Goal: Information Seeking & Learning: Understand process/instructions

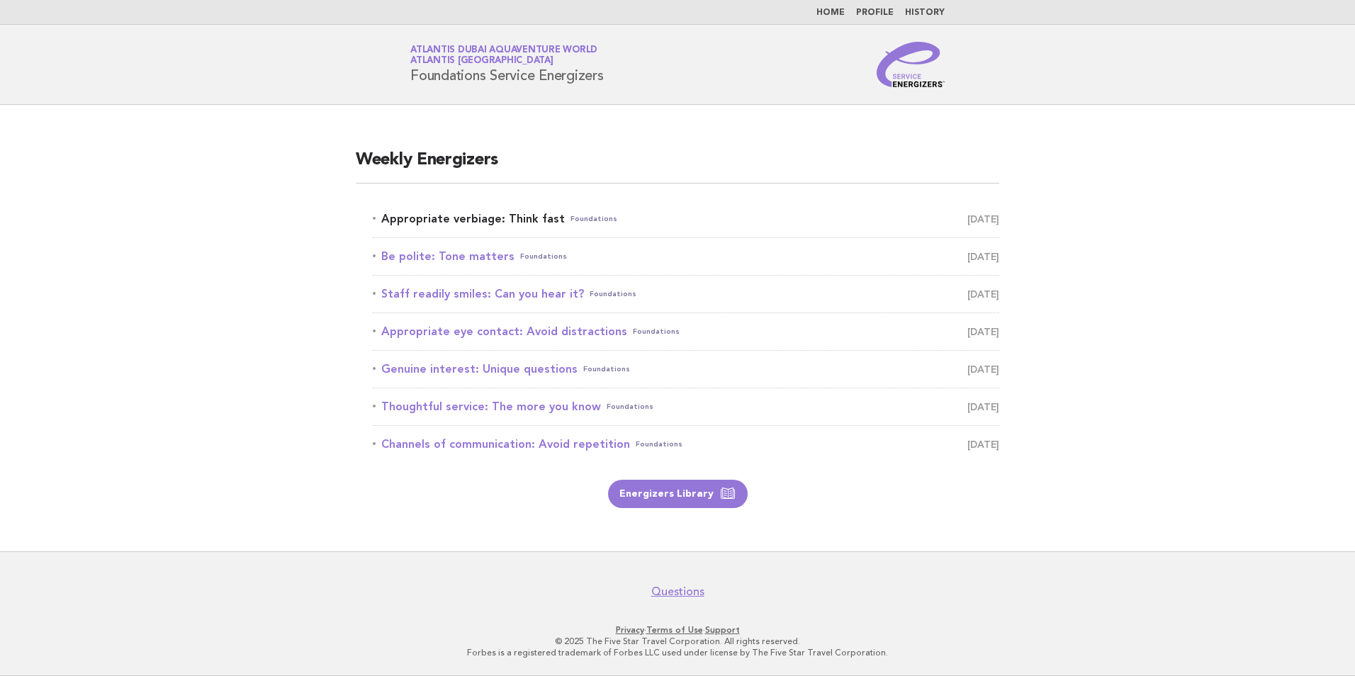
click at [577, 220] on span "Foundations" at bounding box center [593, 219] width 47 height 20
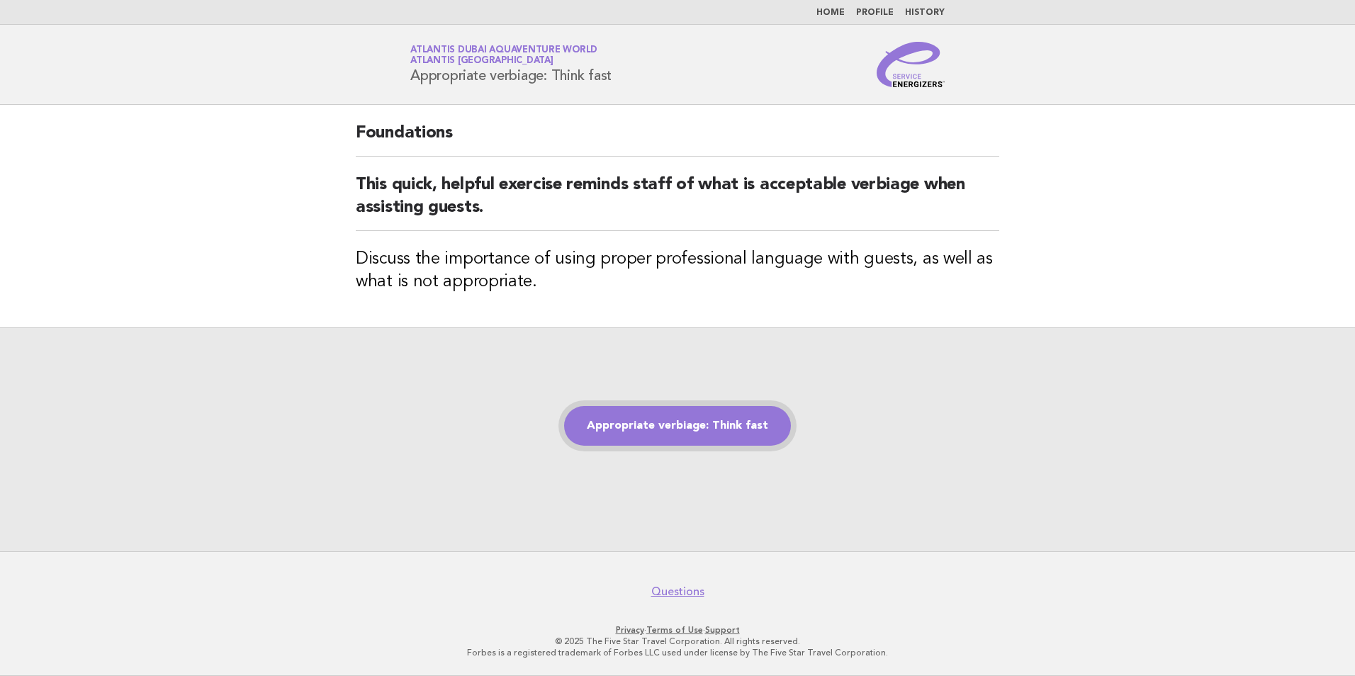
click at [689, 418] on link "Appropriate verbiage: Think fast" at bounding box center [677, 426] width 227 height 40
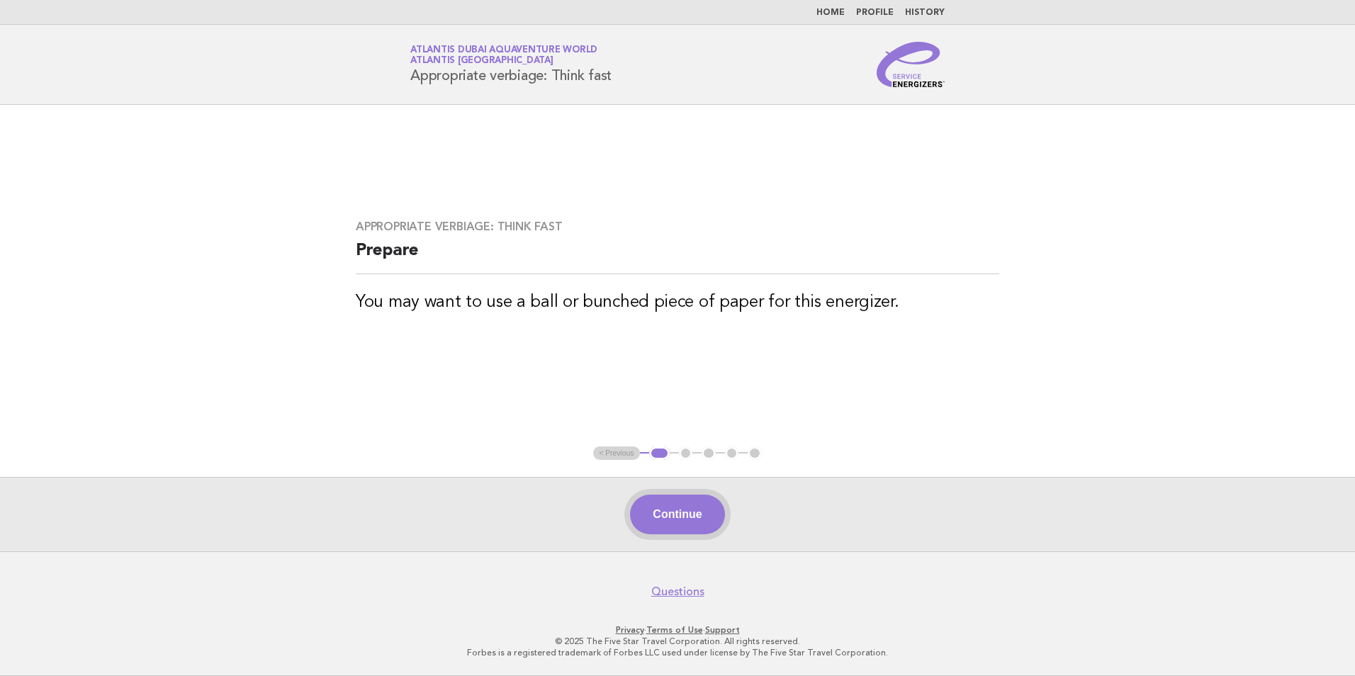
click at [679, 513] on button "Continue" at bounding box center [677, 515] width 94 height 40
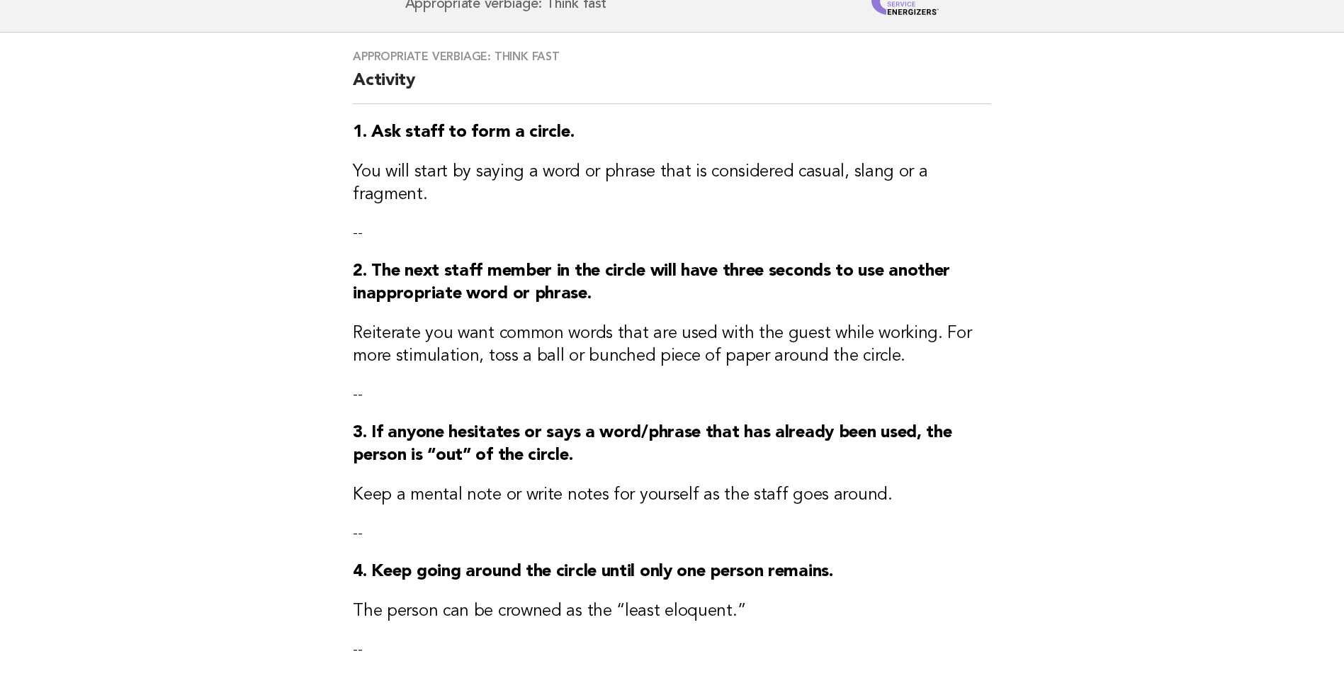
scroll to position [71, 0]
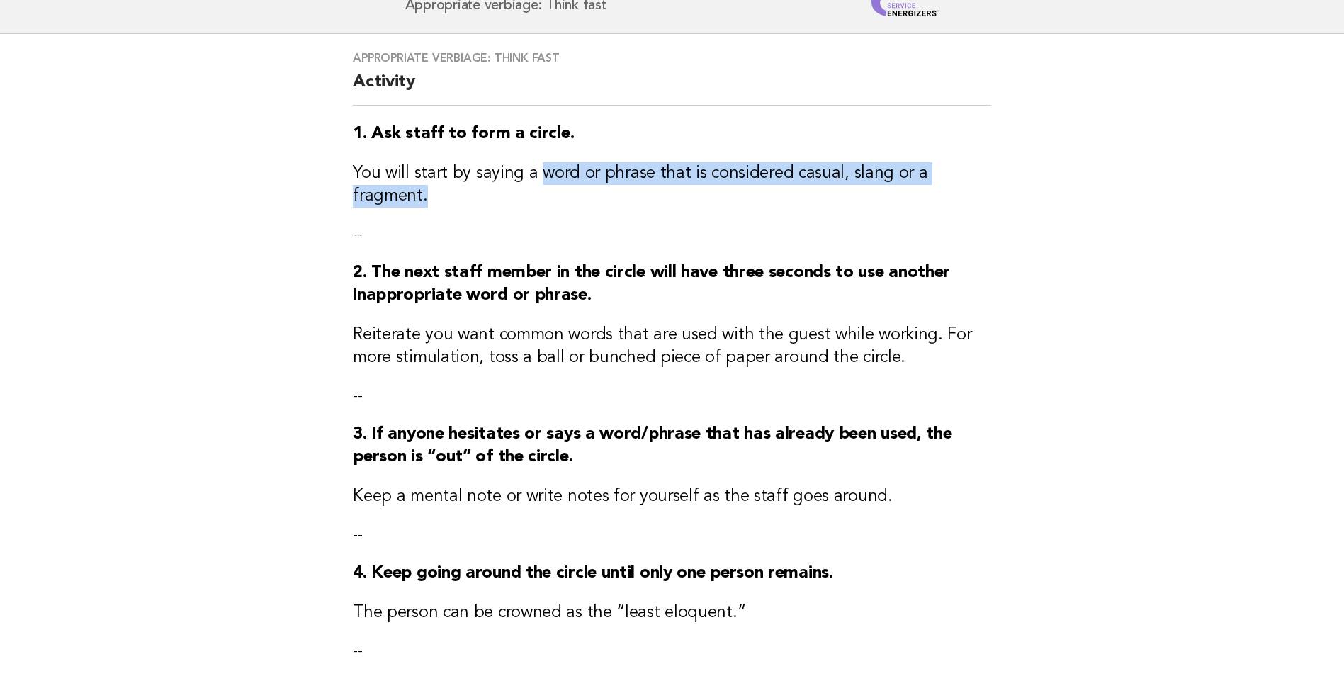
drag, startPoint x: 534, startPoint y: 176, endPoint x: 988, endPoint y: 181, distance: 454.2
click at [988, 181] on h3 "You will start by saying a word or phrase that is considered casual, slang or a…" at bounding box center [672, 184] width 638 height 45
copy h3 "word or phrase that is considered casual, slang or a fragment."
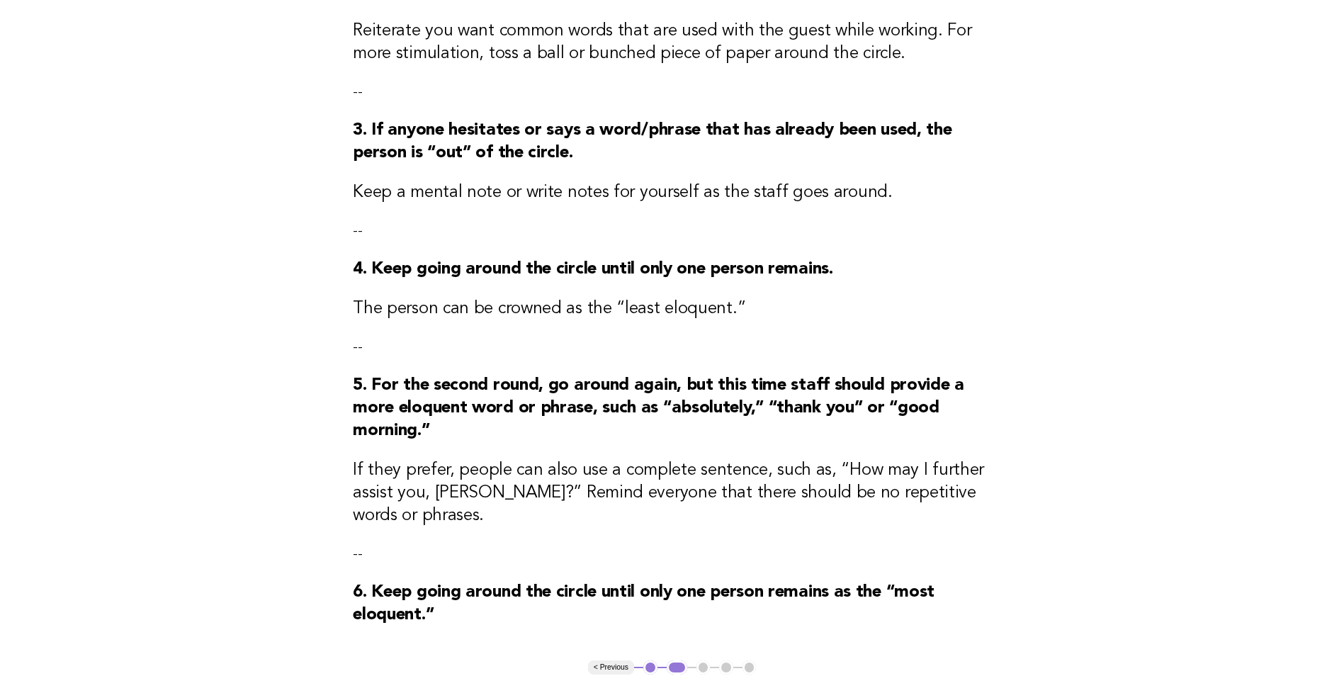
scroll to position [496, 0]
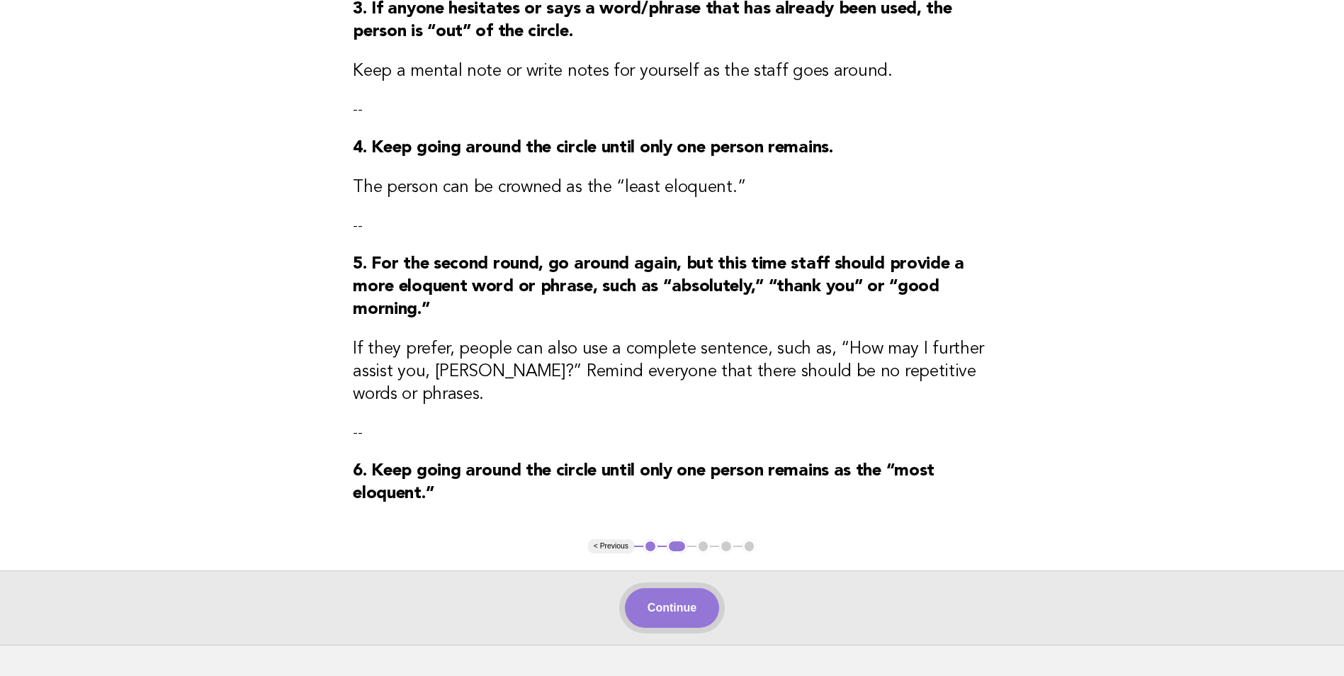
click at [683, 588] on button "Continue" at bounding box center [672, 608] width 94 height 40
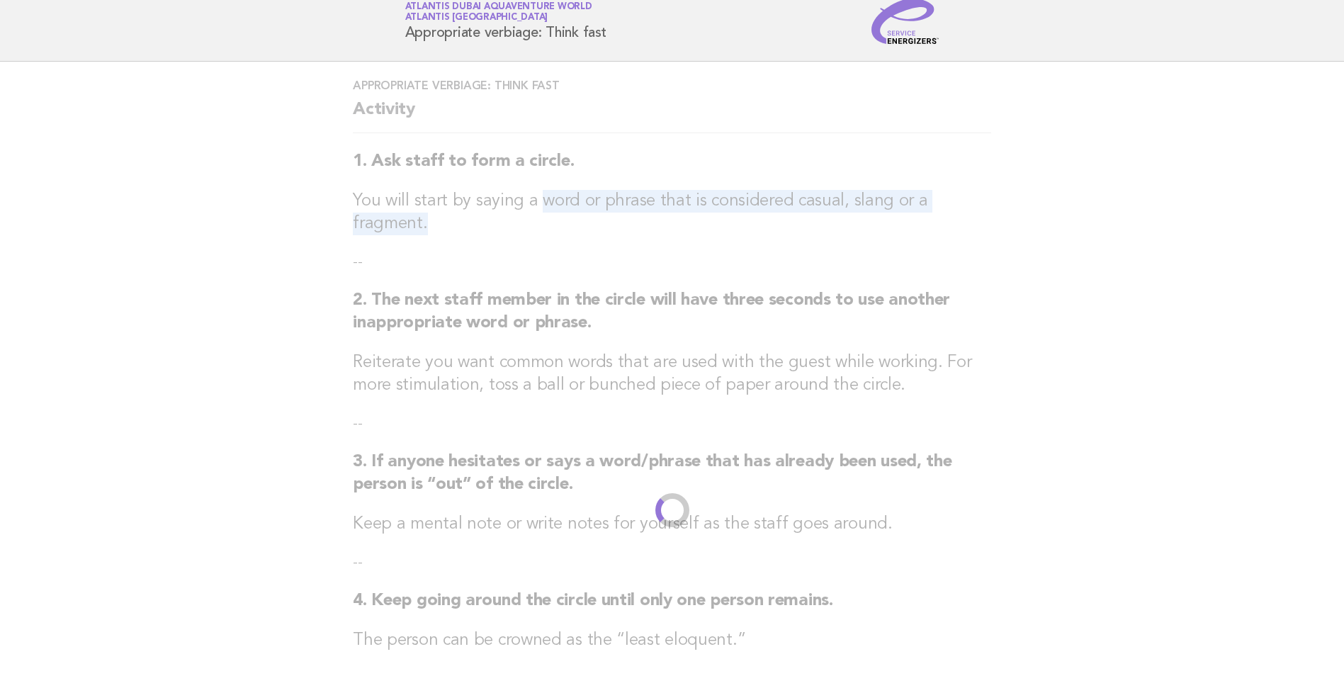
scroll to position [0, 0]
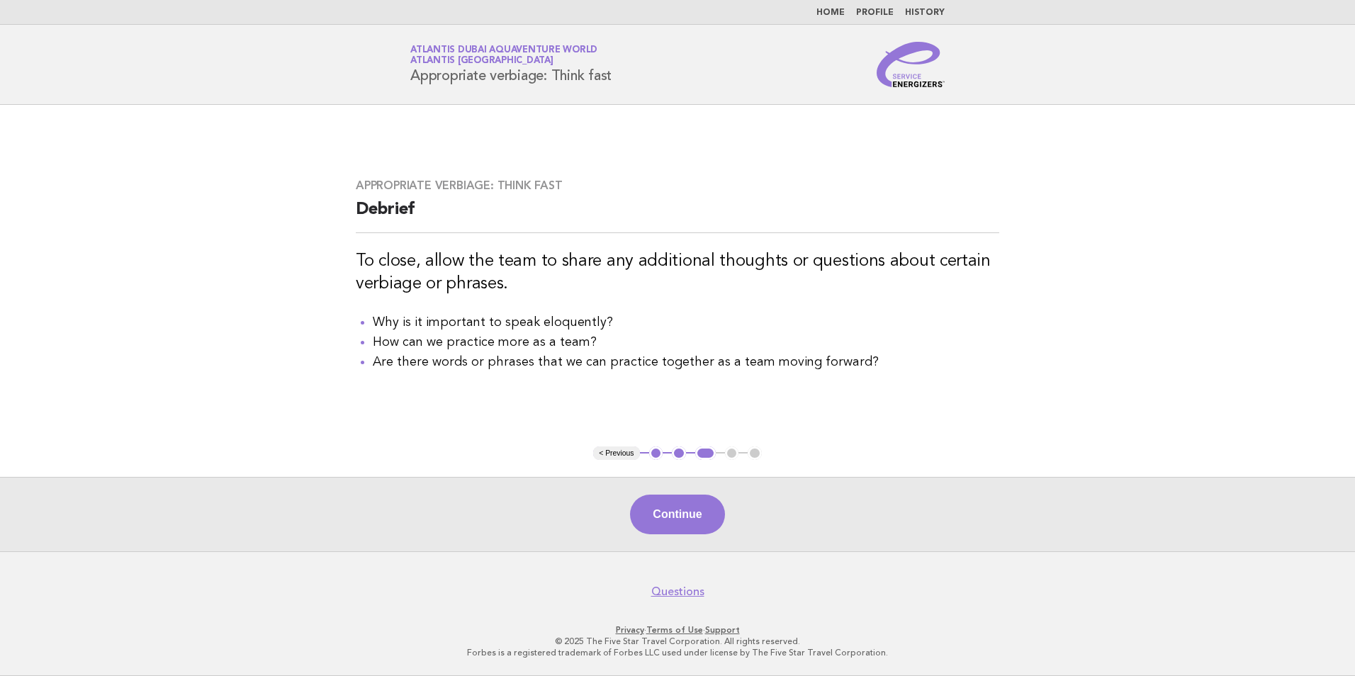
click at [707, 513] on button "Continue" at bounding box center [677, 515] width 94 height 40
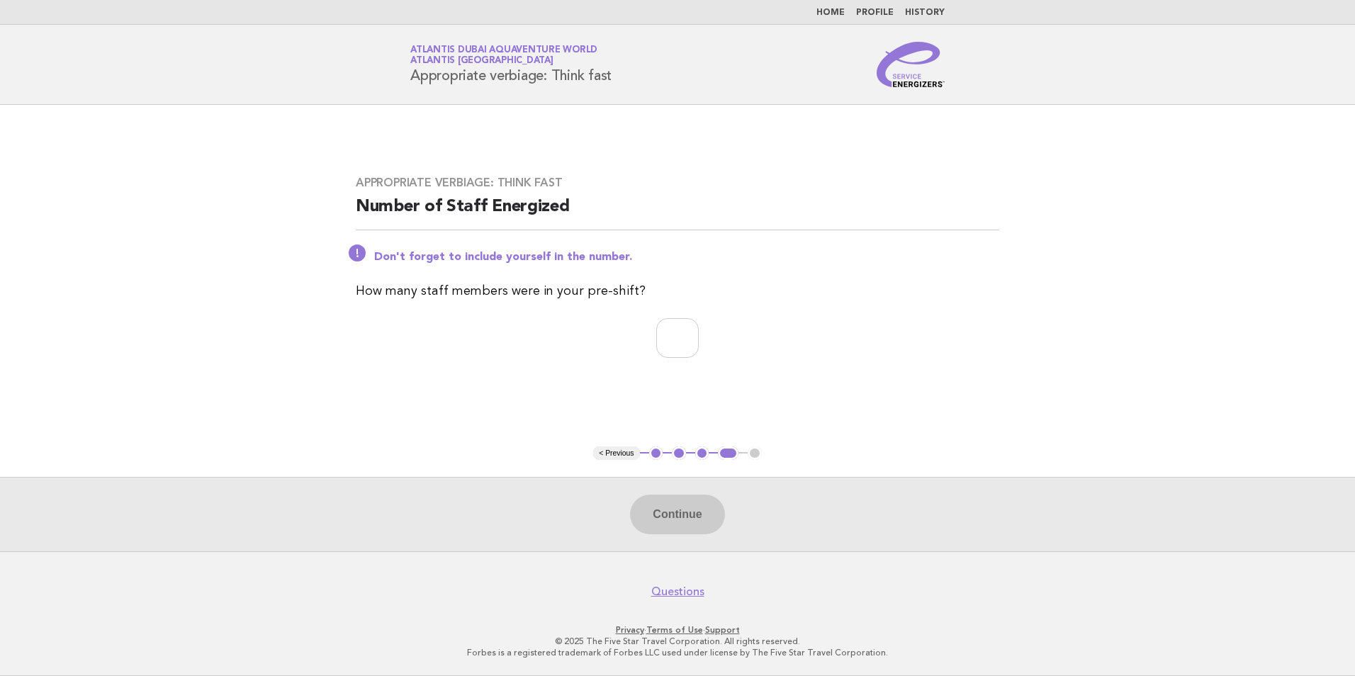
click at [679, 458] on button "2" at bounding box center [679, 453] width 14 height 14
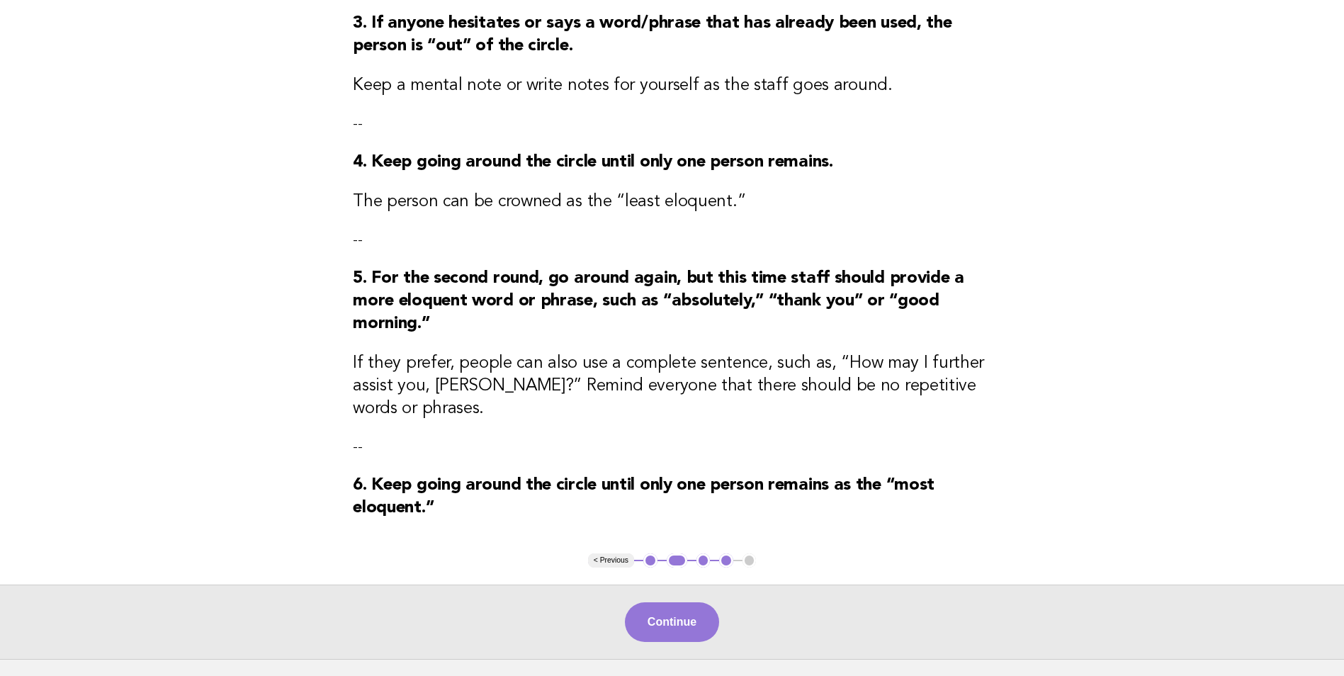
scroll to position [496, 0]
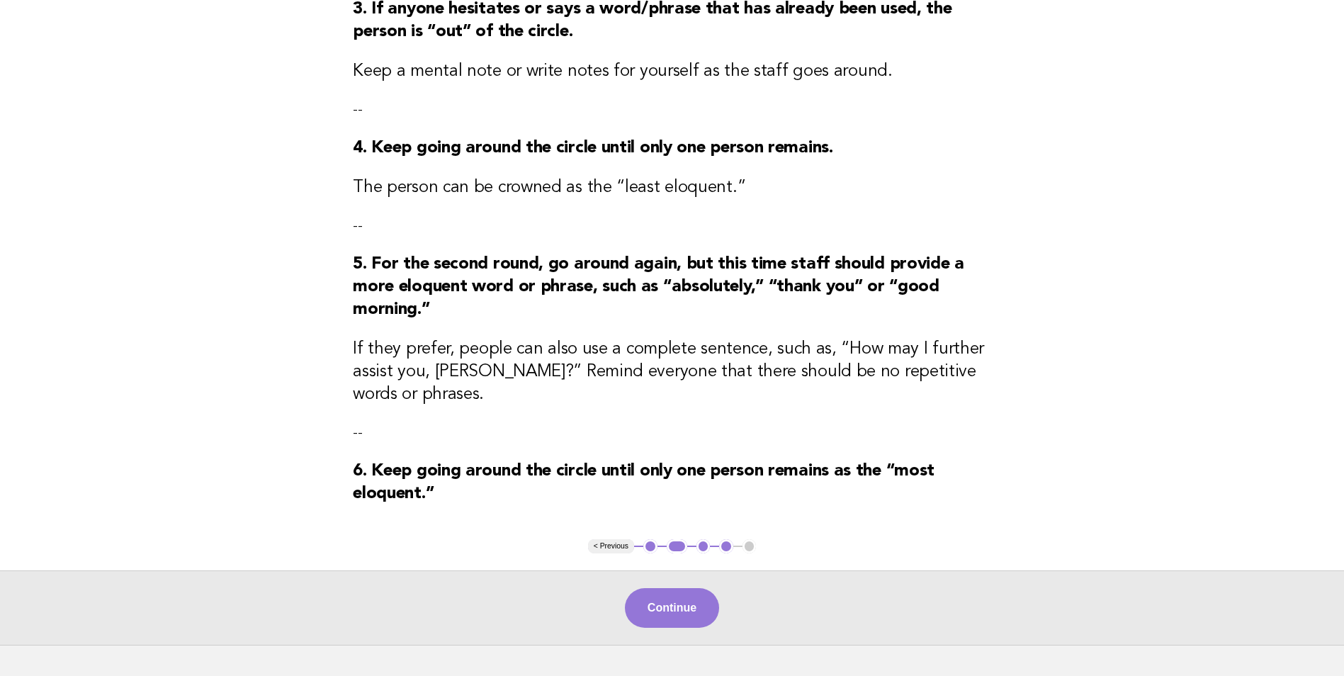
click at [648, 539] on button "1" at bounding box center [650, 546] width 14 height 14
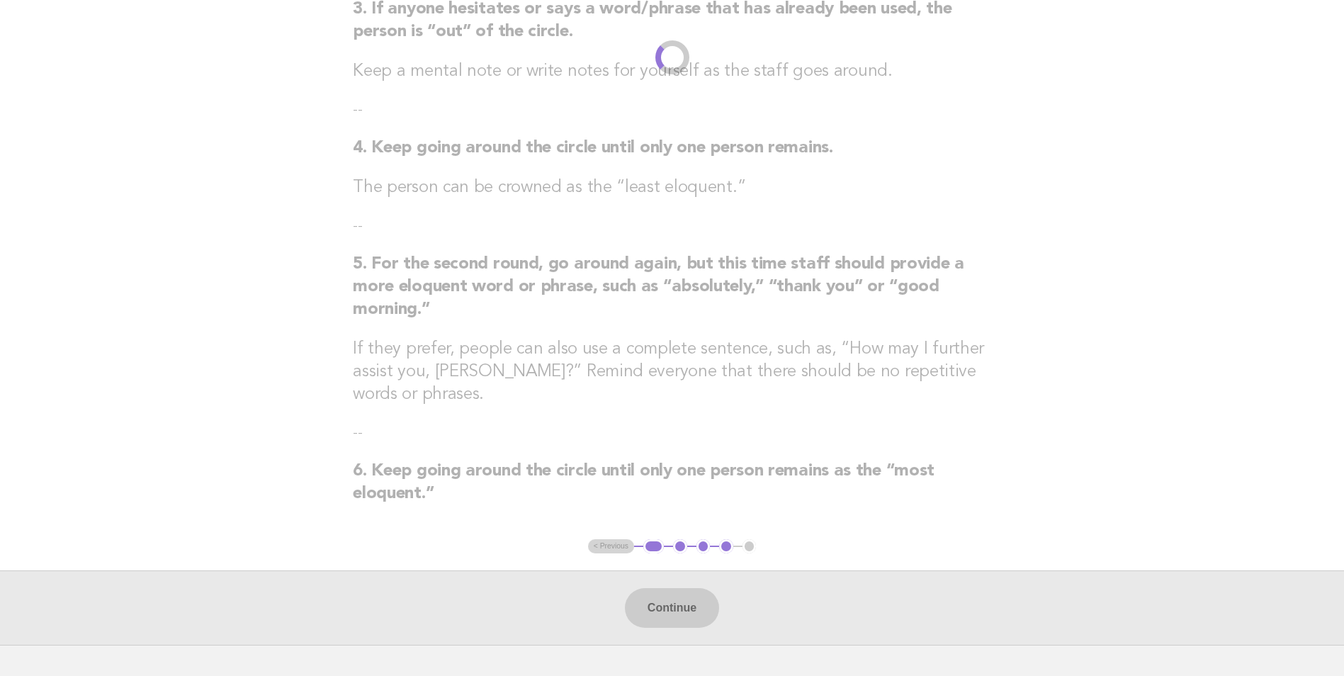
scroll to position [0, 0]
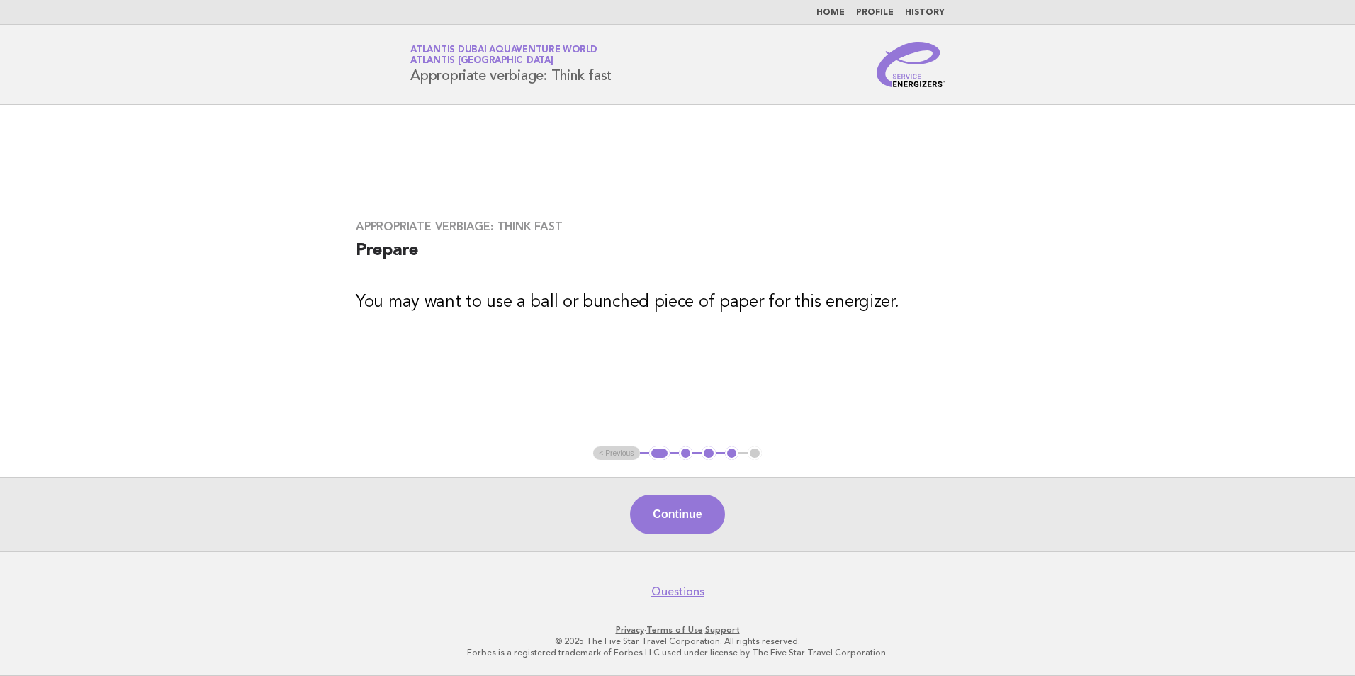
click at [680, 452] on button "2" at bounding box center [686, 453] width 14 height 14
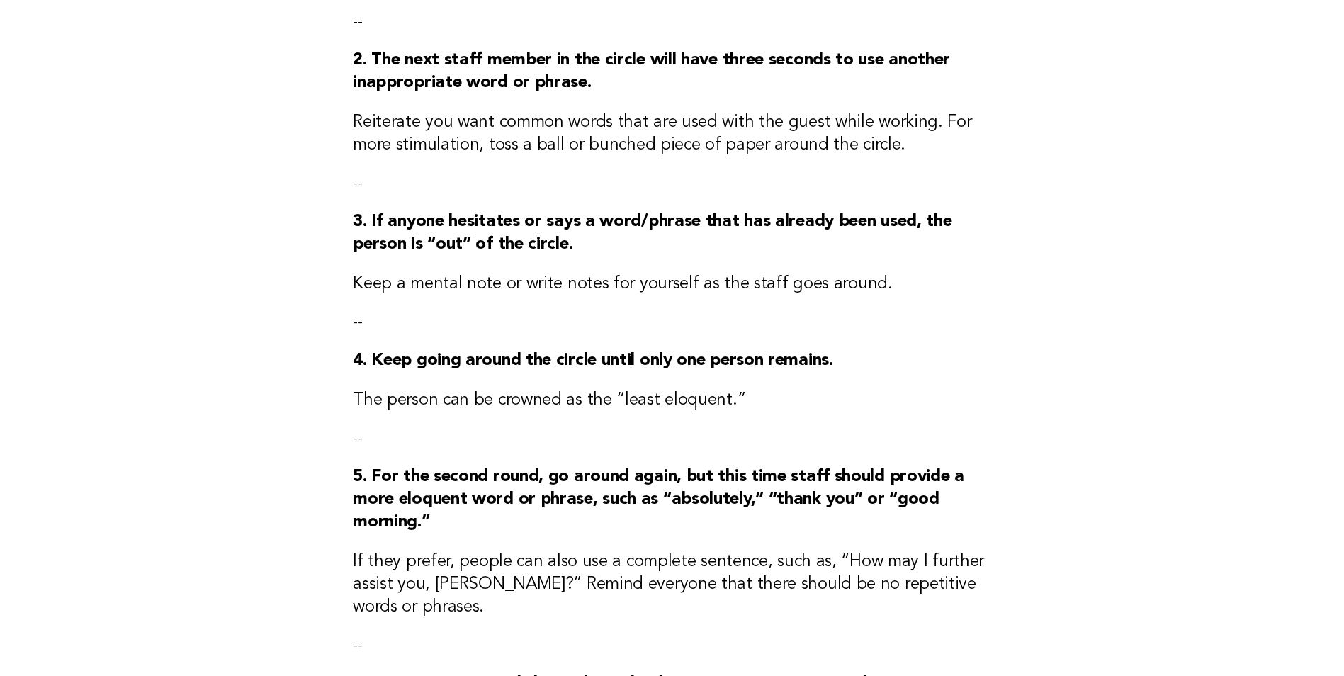
scroll to position [574, 0]
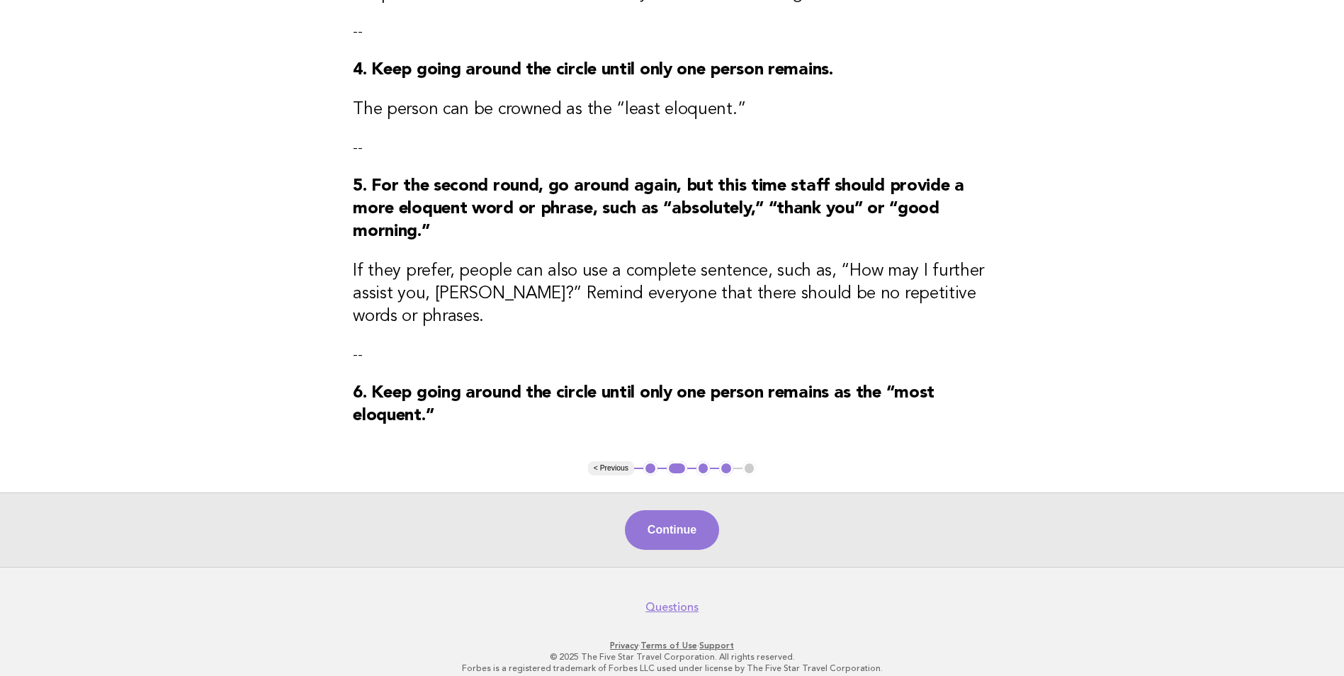
click at [616, 461] on button "< Previous" at bounding box center [611, 468] width 46 height 14
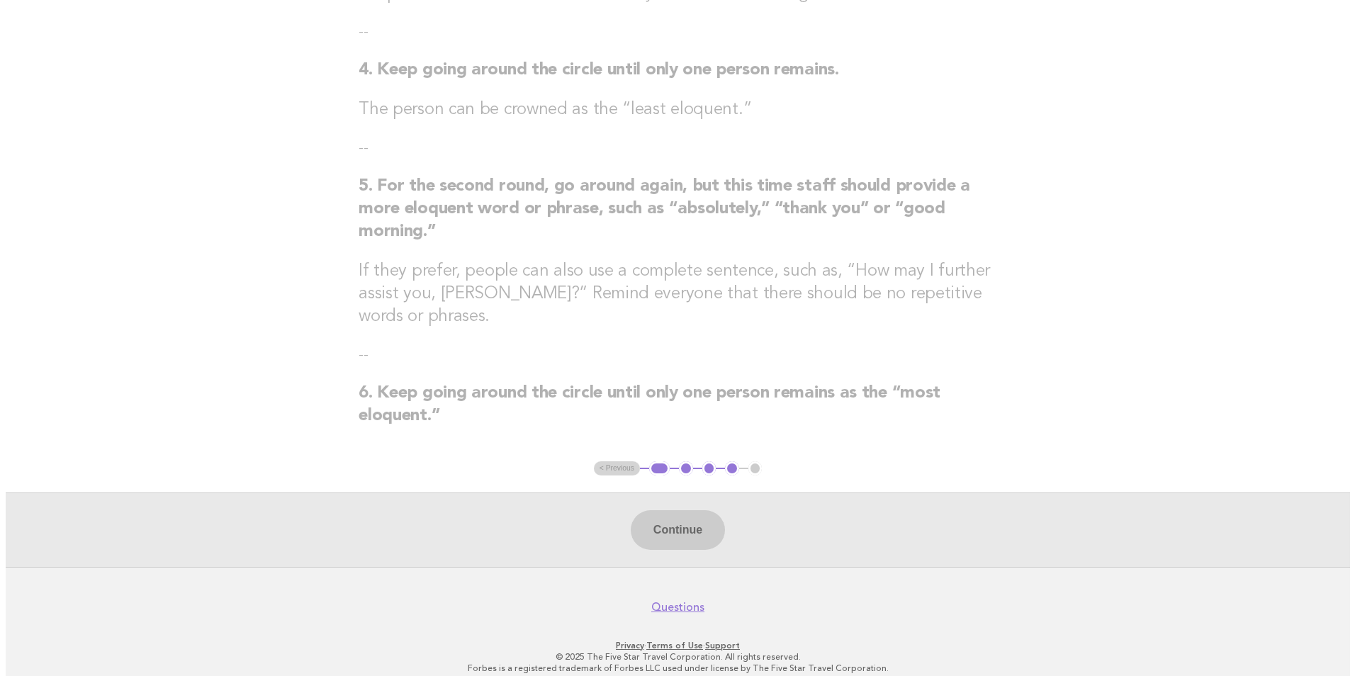
scroll to position [0, 0]
